Goal: Use online tool/utility: Utilize a website feature to perform a specific function

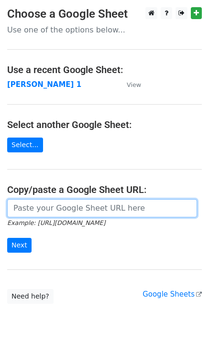
click at [37, 209] on input "url" at bounding box center [101, 208] width 189 height 18
click at [44, 211] on input "url" at bounding box center [101, 208] width 189 height 18
type input "https://docs.google.com/spreadsheets/d/1laFuCRc_gf7_XeBsXZvznQFuTKtWG6_jmo9dt9r…"
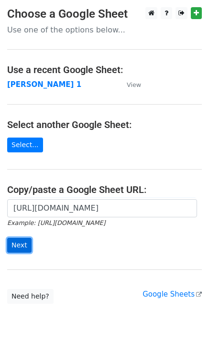
click at [19, 242] on input "Next" at bounding box center [19, 245] width 24 height 15
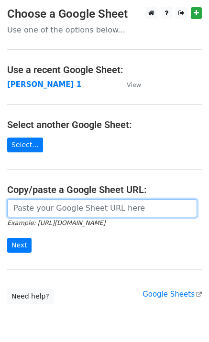
click at [41, 211] on input "url" at bounding box center [101, 208] width 189 height 18
type input "[URL][DOMAIN_NAME]"
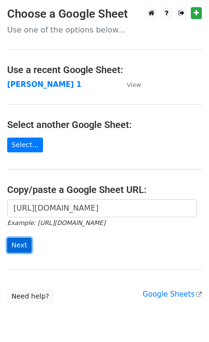
click at [22, 247] on input "Next" at bounding box center [19, 245] width 24 height 15
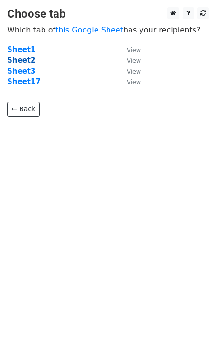
click at [16, 62] on strong "Sheet2" at bounding box center [21, 60] width 28 height 9
